Goal: Navigation & Orientation: Find specific page/section

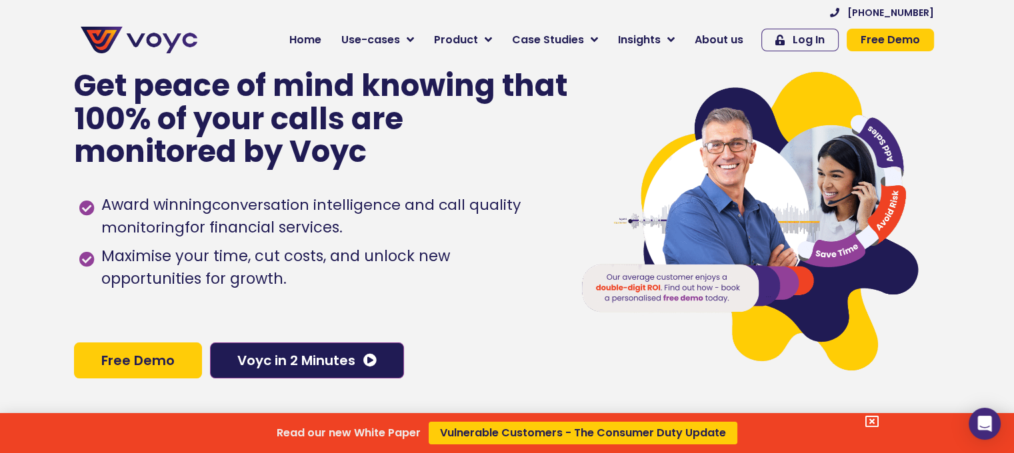
click at [416, 35] on div "Read our new White Paper Vulnerable Customers - The Consumer Duty Update" at bounding box center [507, 226] width 1014 height 453
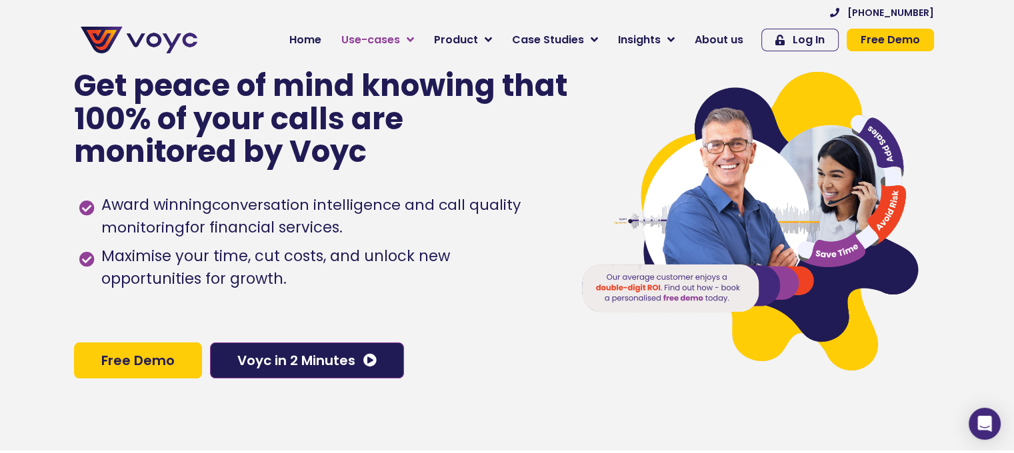
click at [414, 35] on icon at bounding box center [410, 40] width 7 height 12
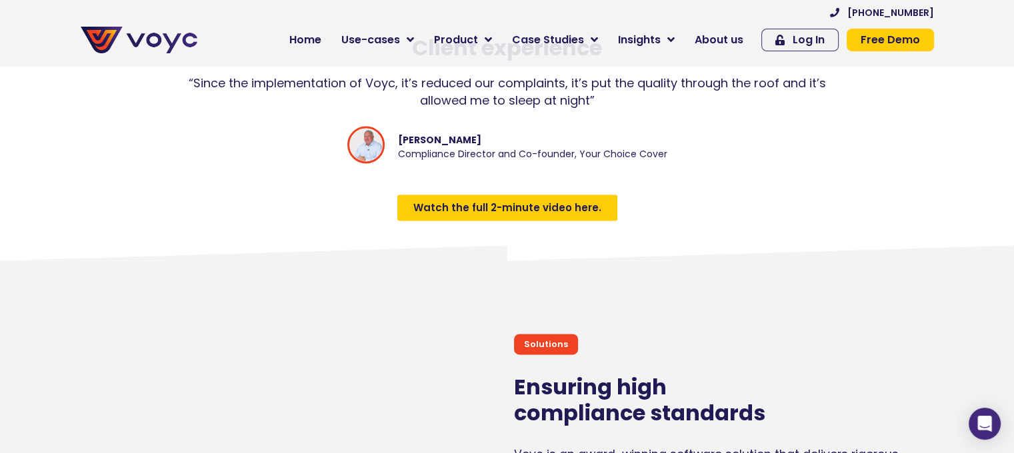
scroll to position [1952, 0]
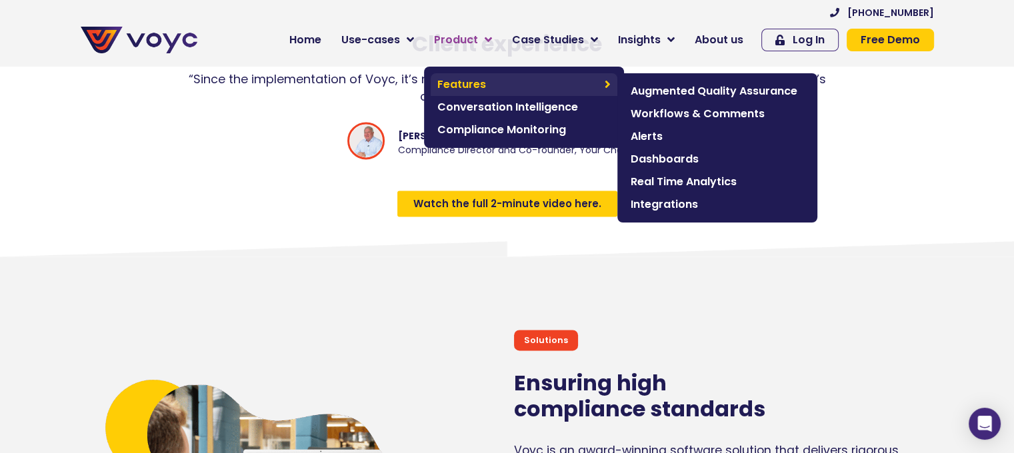
click at [491, 79] on span "Features" at bounding box center [517, 85] width 161 height 16
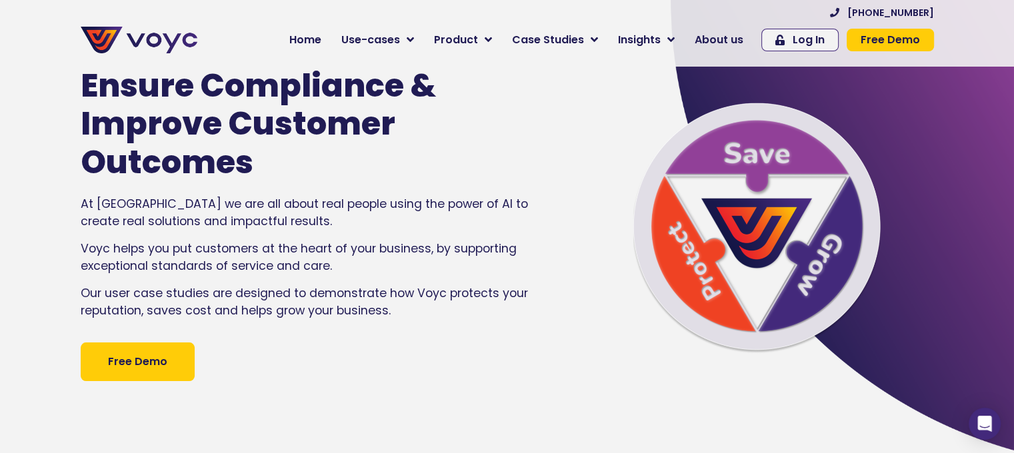
click at [615, 276] on img at bounding box center [754, 224] width 357 height 268
